Goal: Find specific page/section: Find specific page/section

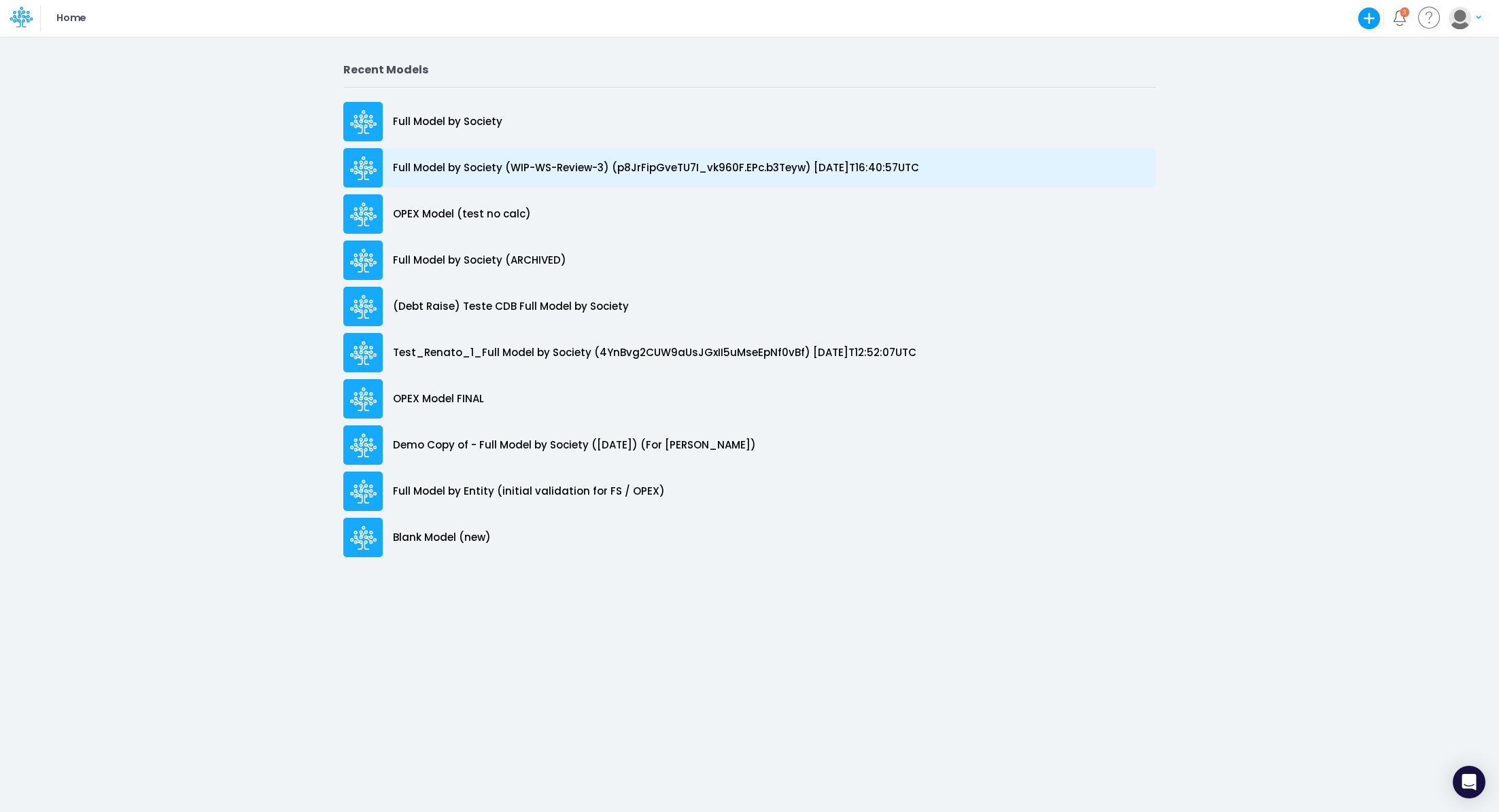
click at [621, 165] on p "Full Model by Society (WIP-WS-Review-3) (p8JrFipGveTU7I_vk960F.EPc.b3Teyw) [DAT…" at bounding box center [656, 168] width 527 height 15
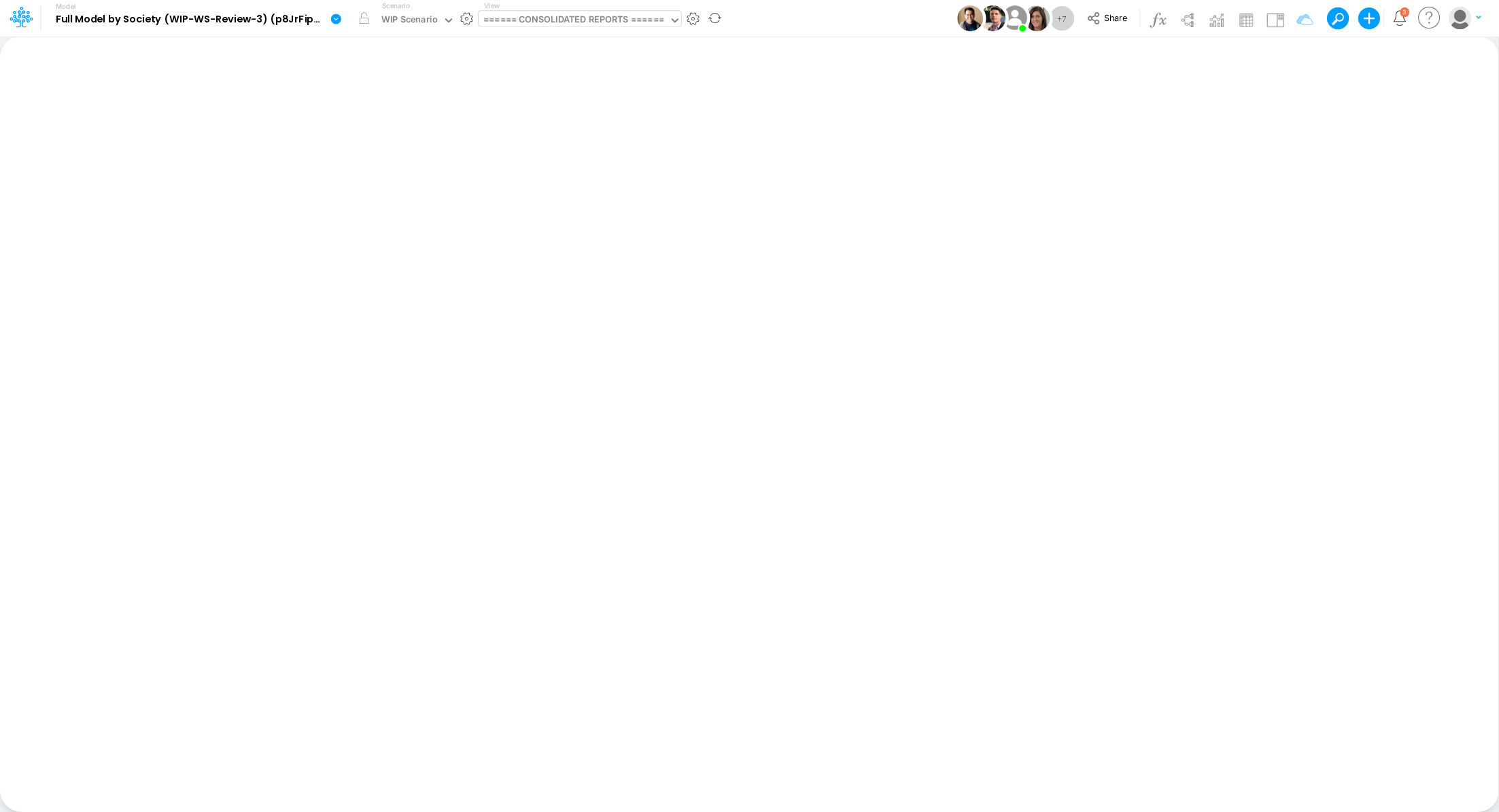
click at [549, 25] on div "====== CONSOLIDATED REPORTS ======" at bounding box center [573, 20] width 181 height 15
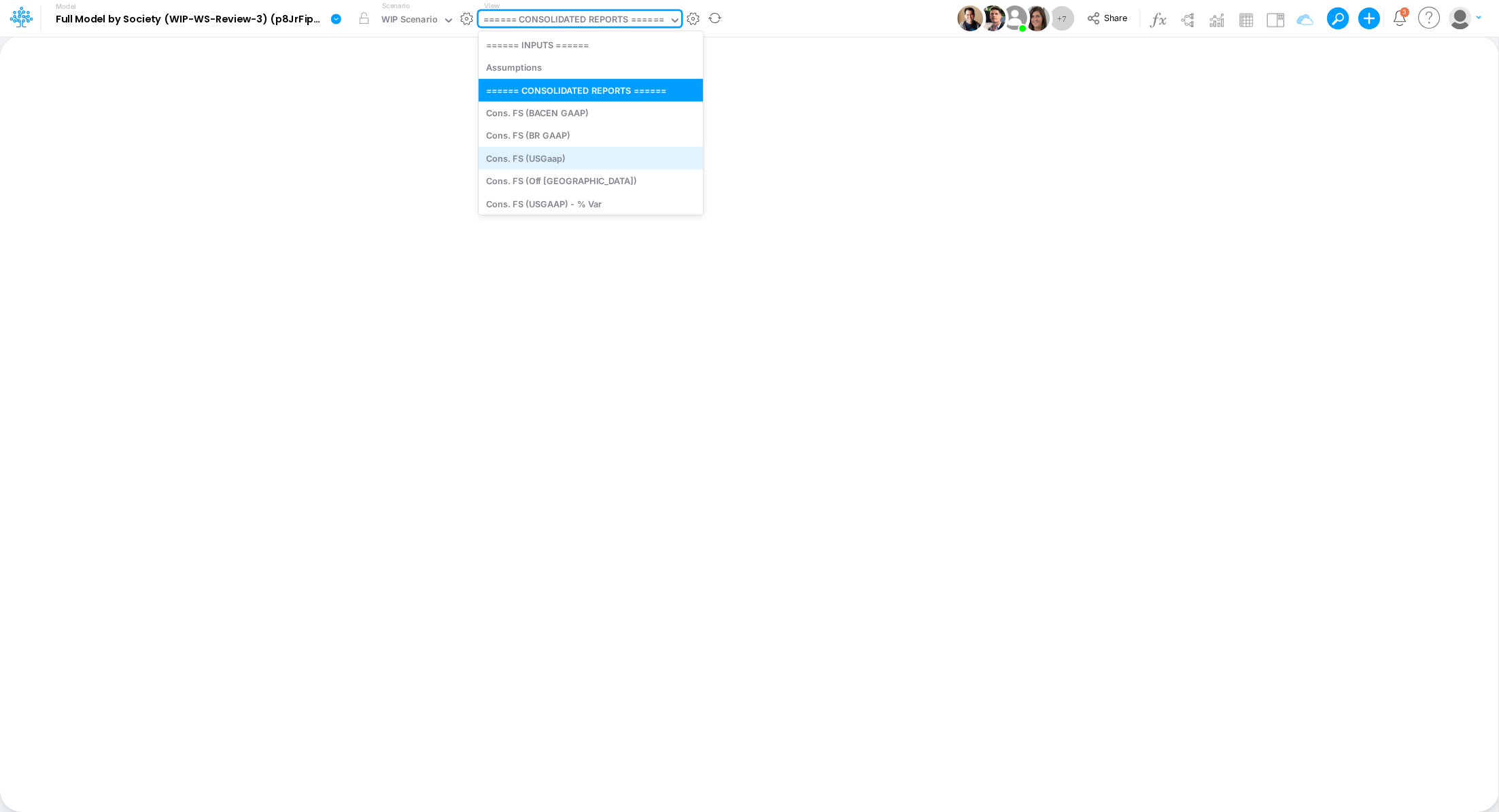
click at [572, 153] on div "Cons. FS (USGaap)" at bounding box center [591, 158] width 225 height 22
type input "Consolidated FS - USGAAP"
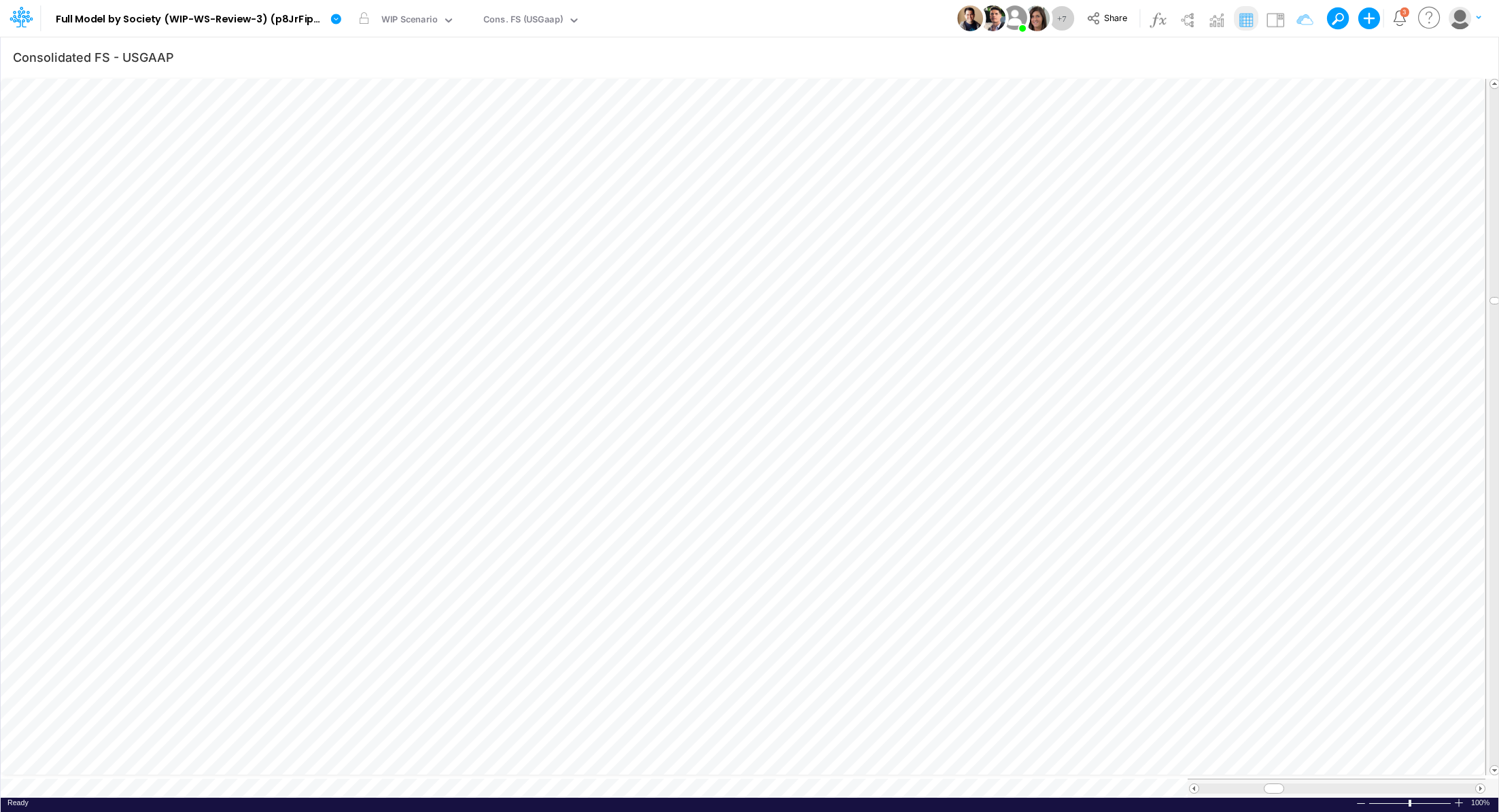
scroll to position [6, 2]
